Goal: Transaction & Acquisition: Obtain resource

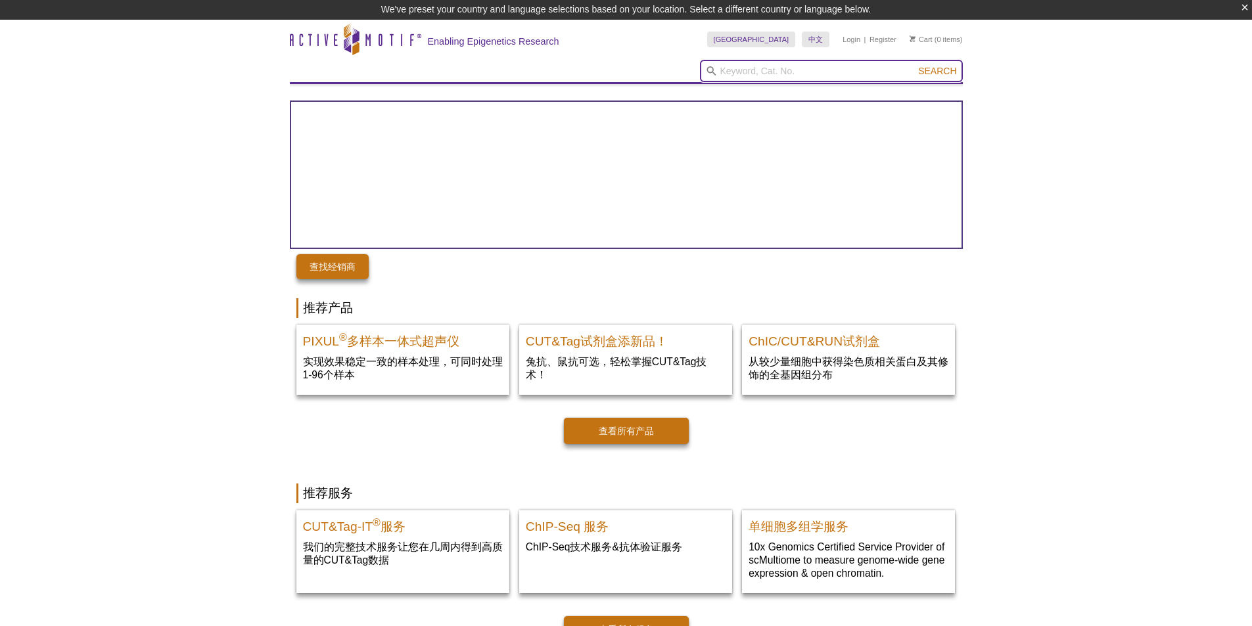
click at [821, 80] on input "search" at bounding box center [831, 71] width 263 height 22
paste input "81311"
type input "81311"
click at [914, 65] on button "Search" at bounding box center [937, 71] width 46 height 12
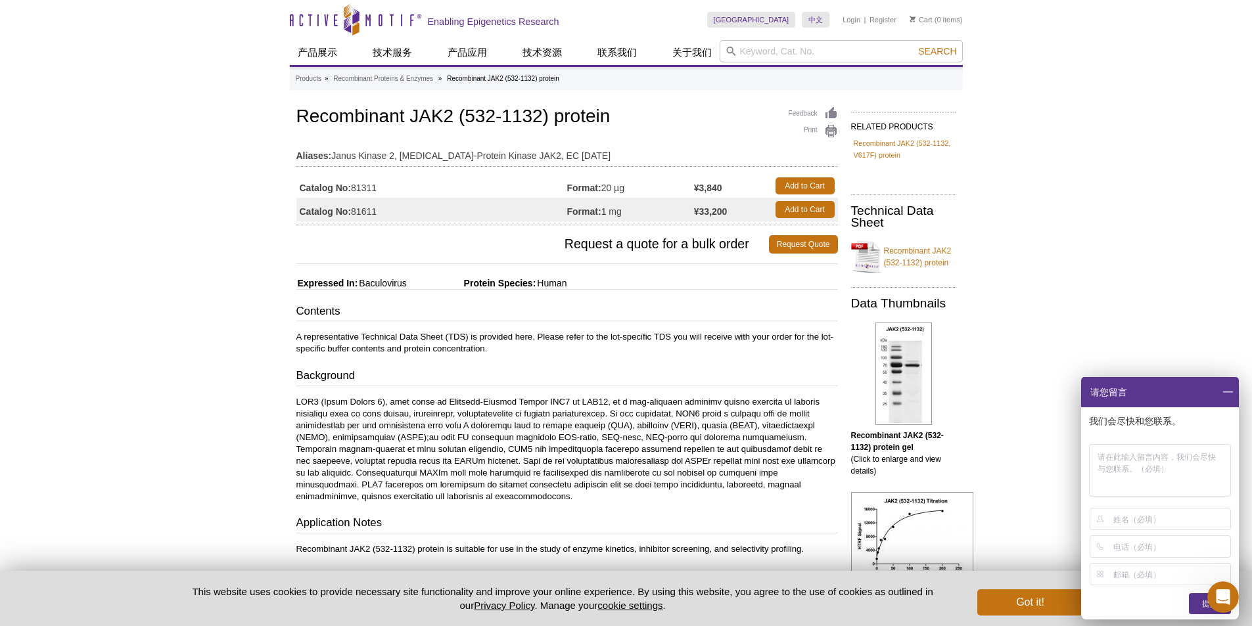
click at [379, 241] on span "Request a quote for a bulk order" at bounding box center [532, 244] width 472 height 18
